Goal: Transaction & Acquisition: Obtain resource

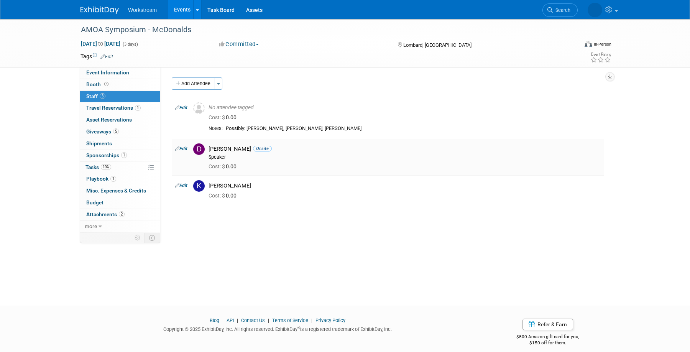
click at [200, 149] on img at bounding box center [199, 149] width 12 height 12
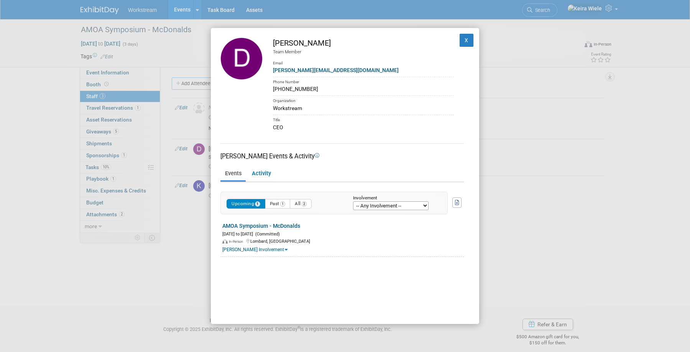
click at [242, 66] on img at bounding box center [241, 59] width 42 height 42
click at [251, 56] on img at bounding box center [241, 59] width 42 height 42
click at [139, 246] on div "Desmond Lim Team Member Email desmond@workstream.is Phone Number 650-804-3747 O…" at bounding box center [345, 176] width 690 height 352
click at [339, 58] on div "Email" at bounding box center [363, 60] width 181 height 11
click at [248, 56] on img at bounding box center [241, 59] width 42 height 42
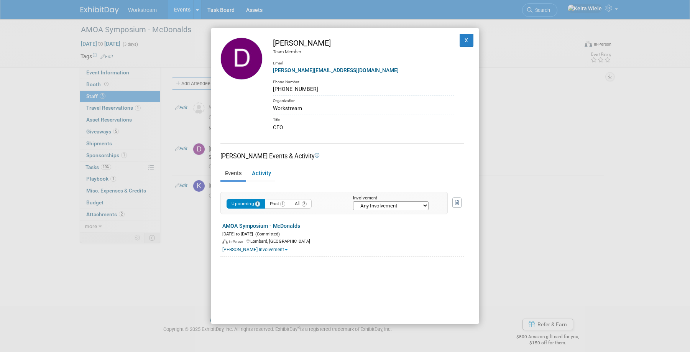
click at [283, 36] on div "Desmond Lim Team Member Email desmond@workstream.is Phone Number 650-804-3747 O…" at bounding box center [345, 176] width 268 height 296
click at [315, 153] on icon at bounding box center [317, 155] width 5 height 5
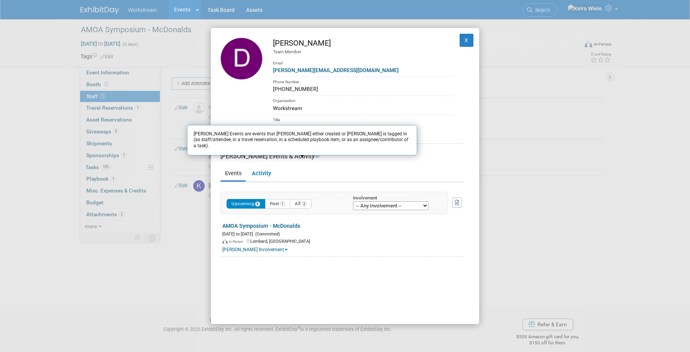
click at [315, 155] on icon at bounding box center [317, 155] width 5 height 5
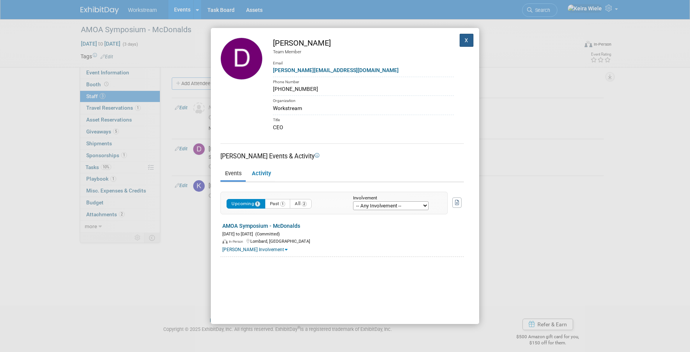
click at [460, 45] on button "X" at bounding box center [467, 40] width 14 height 13
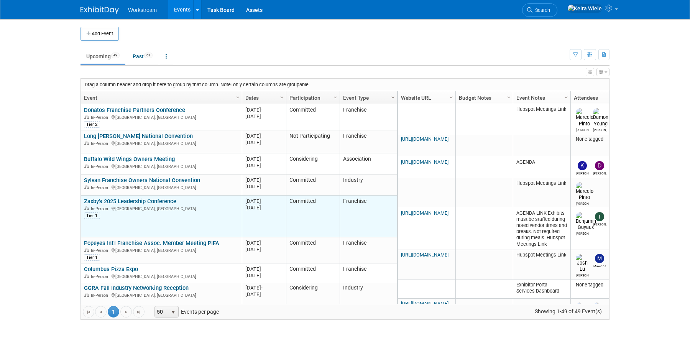
click at [154, 203] on link "Zaxby's 2025 Leadership Conference" at bounding box center [130, 201] width 92 height 7
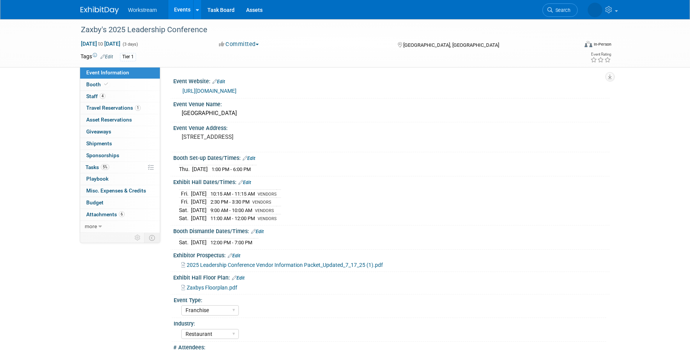
select select "Franchise"
select select "Restaurant"
select select "No"
click at [236, 260] on div "2025 Leadership Conference Vendor Information Packet_Updated_7_17_25 (1).pdf" at bounding box center [392, 264] width 422 height 8
click at [235, 264] on span "2025 Leadership Conference Vendor Information Packet_Updated_7_17_25 (1).pdf" at bounding box center [285, 265] width 196 height 6
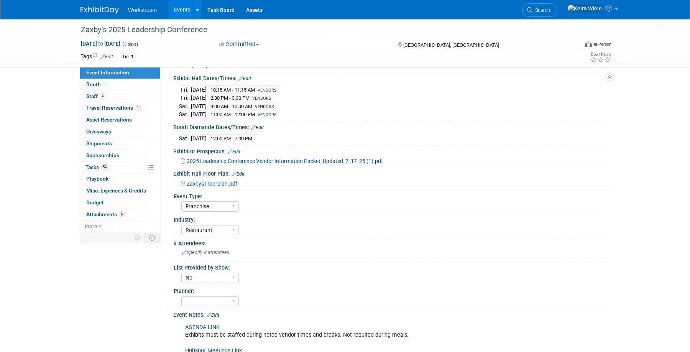
scroll to position [195, 0]
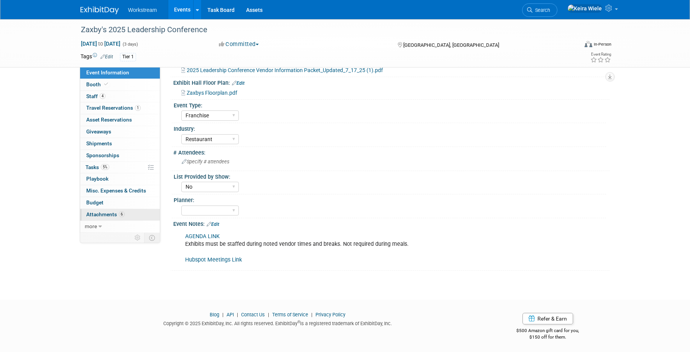
click at [122, 212] on span "6" at bounding box center [122, 214] width 6 height 6
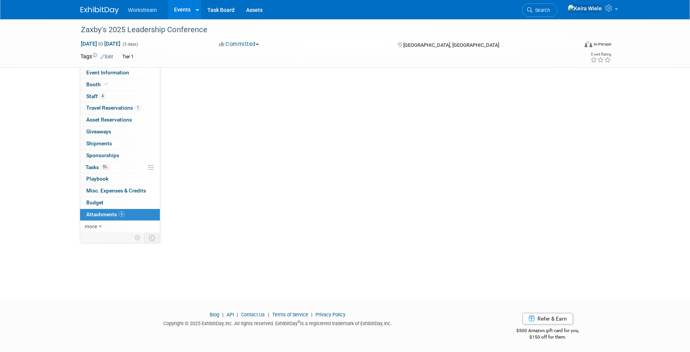
scroll to position [0, 0]
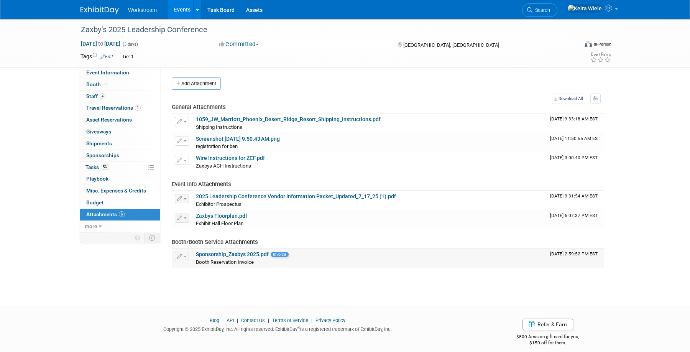
click at [252, 254] on link "Sponsorship_Zaxbys 2025.pdf" at bounding box center [232, 254] width 73 height 6
click at [237, 254] on link "Sponsorship_Zaxbys 2025.pdf" at bounding box center [232, 254] width 73 height 6
click at [123, 78] on link "Event Information" at bounding box center [120, 73] width 80 height 12
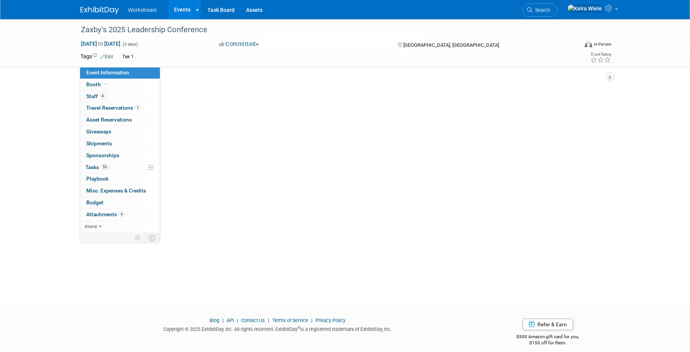
select select "Franchise"
select select "Restaurant"
select select "No"
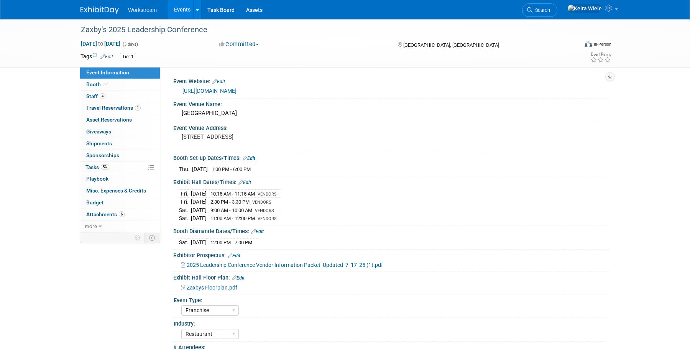
click at [327, 265] on span "2025 Leadership Conference Vendor Information Packet_Updated_7_17_25 (1).pdf" at bounding box center [285, 265] width 196 height 6
